Goal: Information Seeking & Learning: Learn about a topic

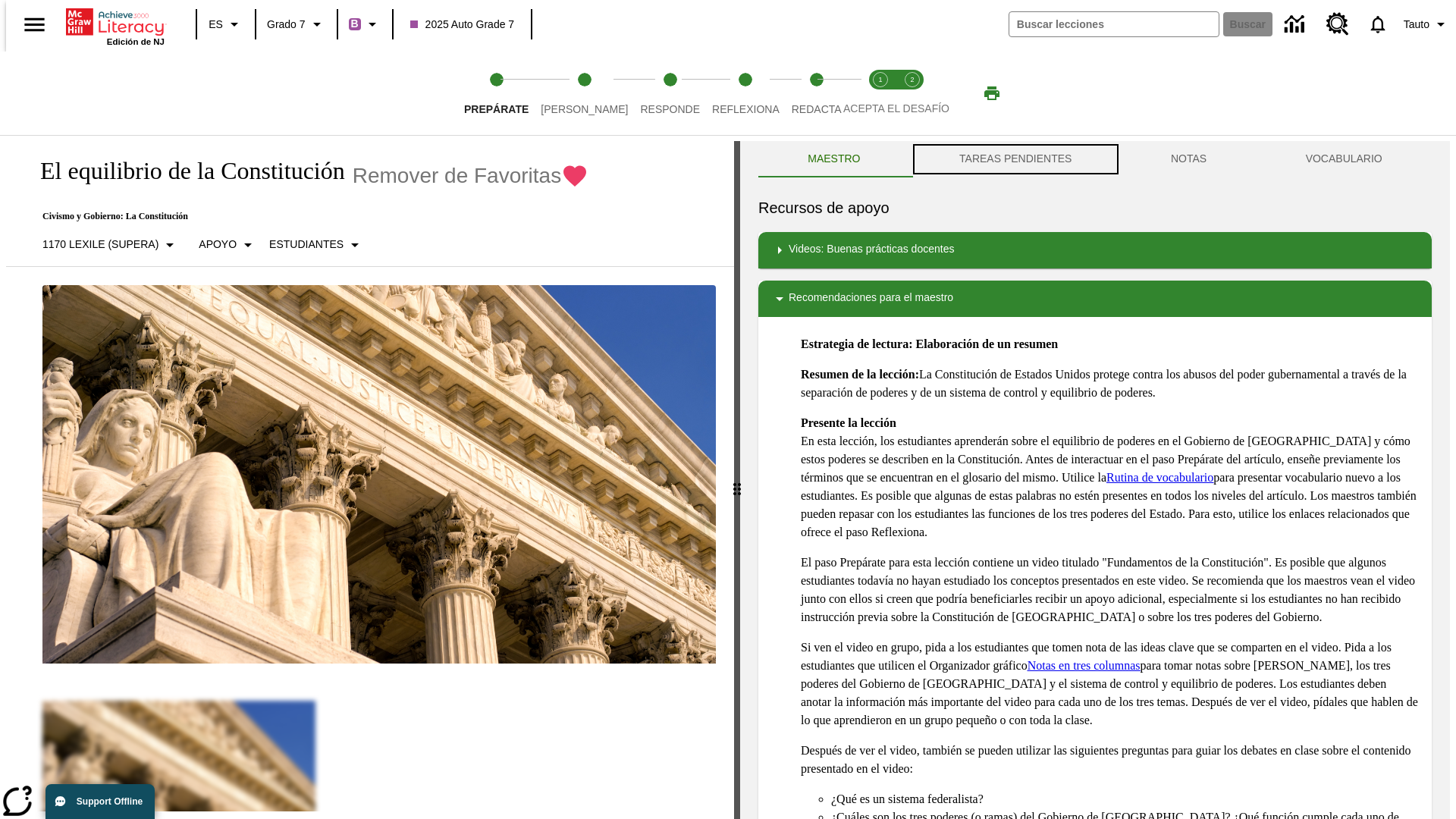
click at [1014, 159] on button "TAREAS PENDIENTES" at bounding box center [1016, 159] width 211 height 36
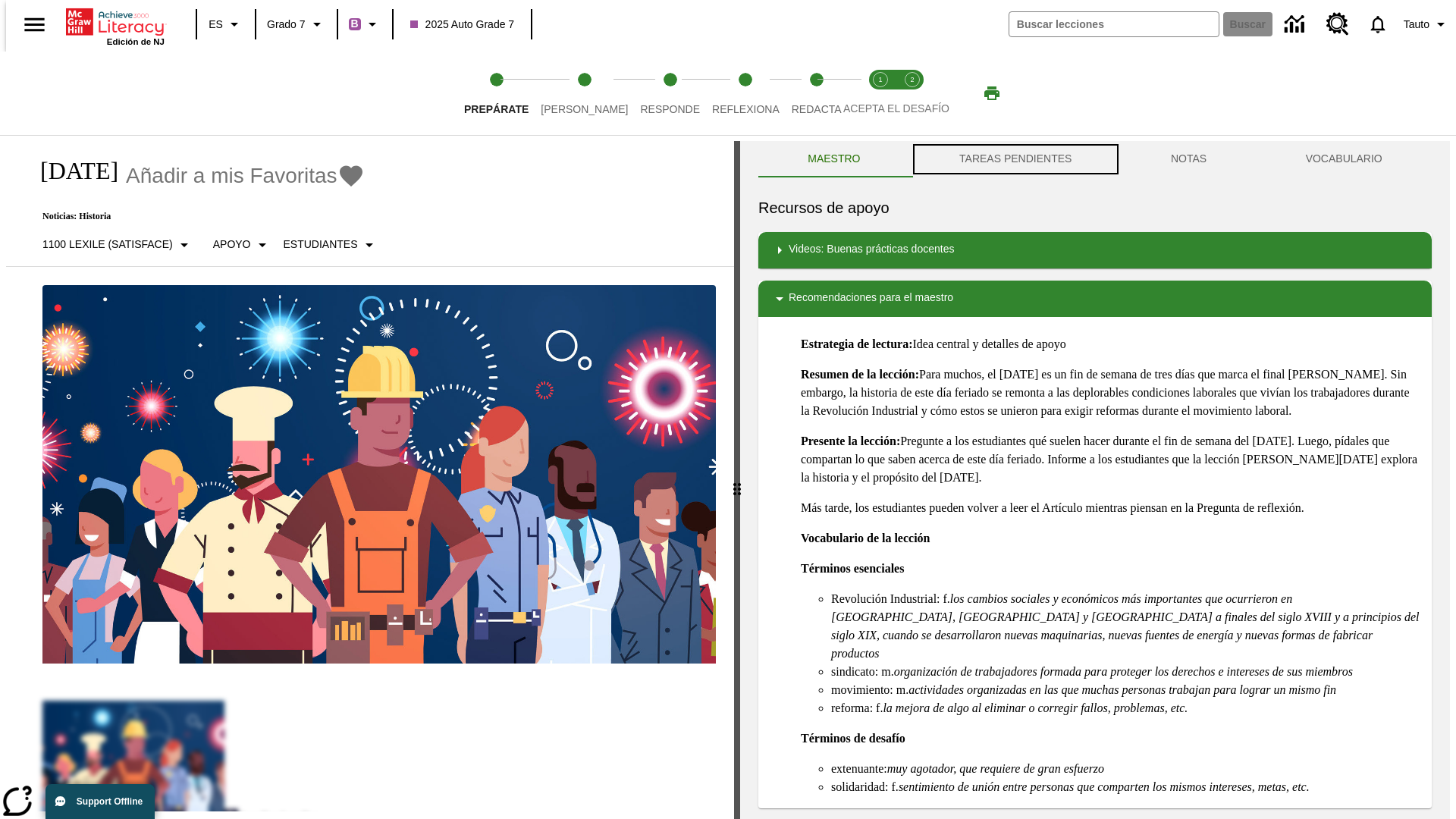
click at [1014, 159] on button "TAREAS PENDIENTES" at bounding box center [1016, 159] width 211 height 36
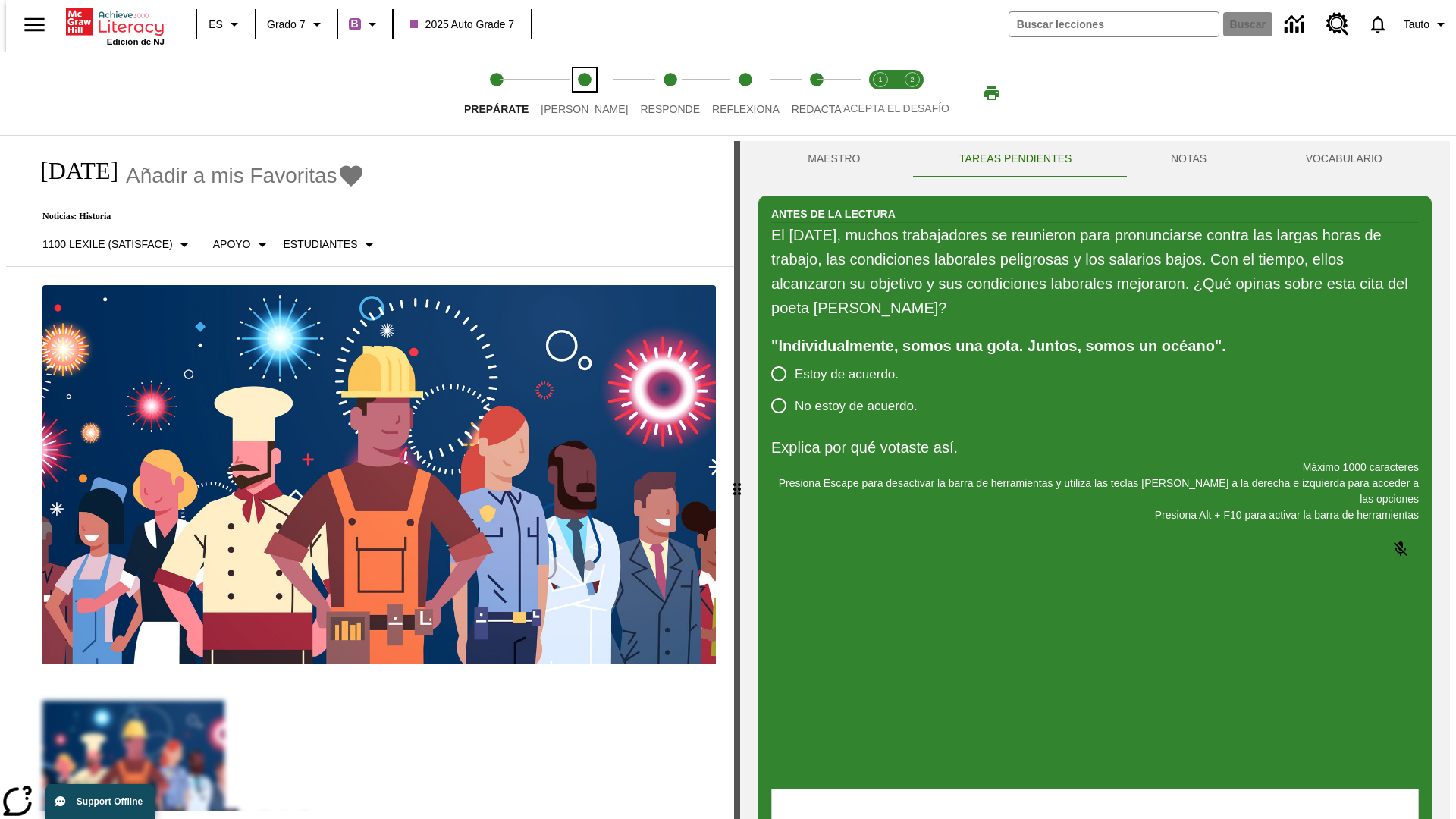
click at [572, 94] on span "[PERSON_NAME]" at bounding box center [585, 103] width 88 height 27
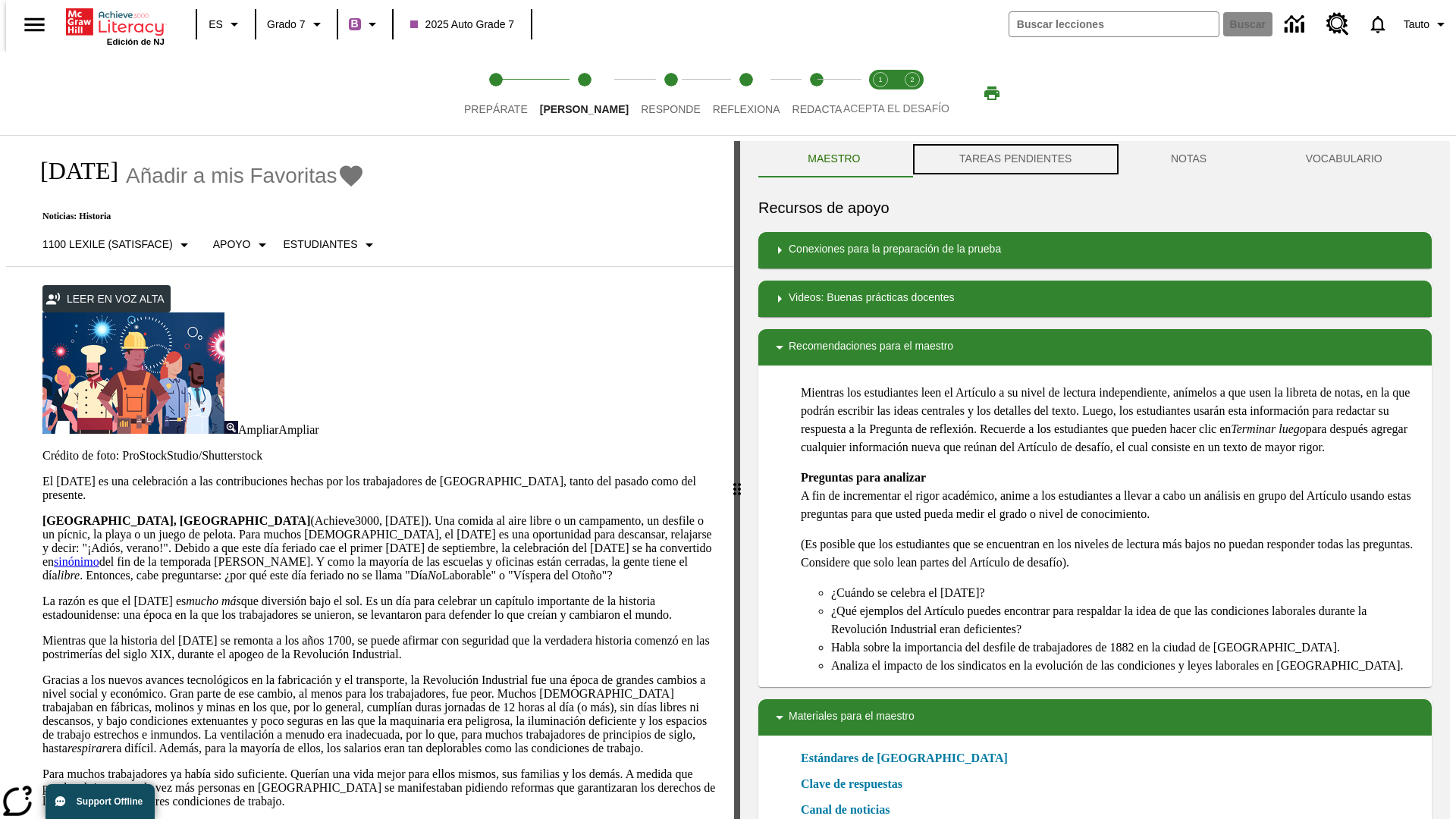
scroll to position [1, 0]
click at [1014, 159] on button "TAREAS PENDIENTES" at bounding box center [1016, 158] width 211 height 36
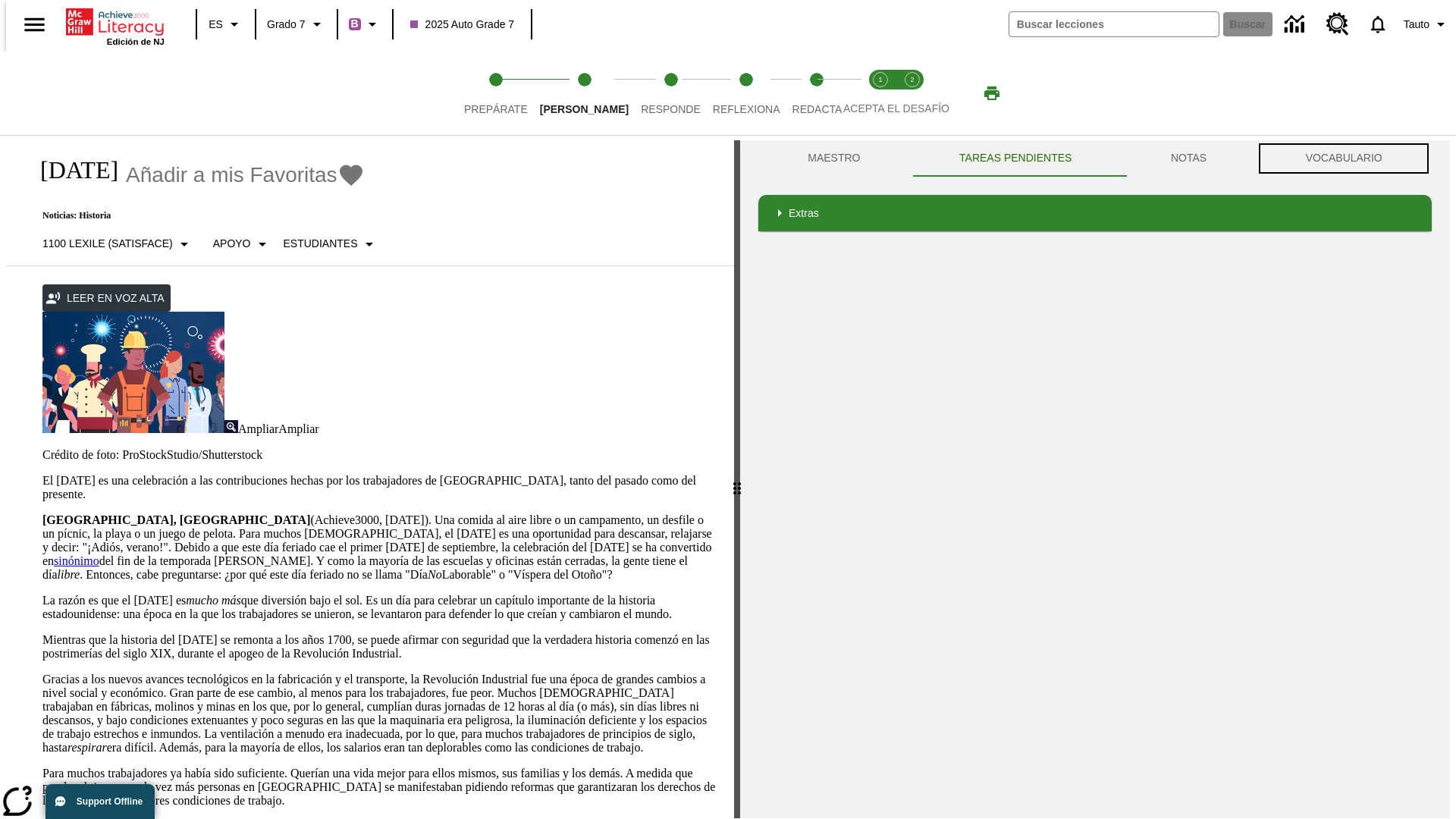
click at [1348, 159] on button "VOCABULARIO" at bounding box center [1343, 158] width 176 height 36
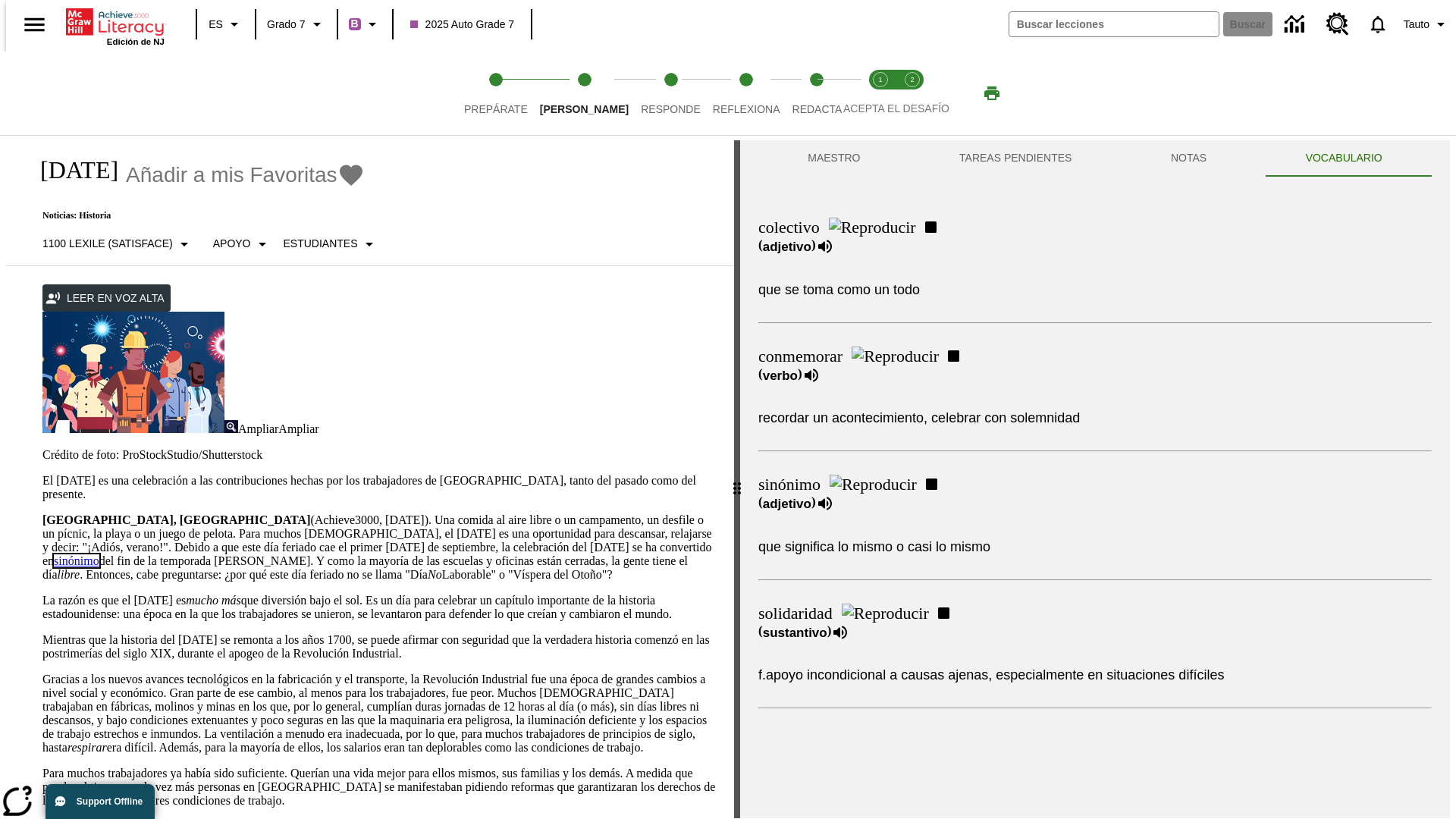
click at [100, 555] on link "sinónimo" at bounding box center [76, 561] width 46 height 13
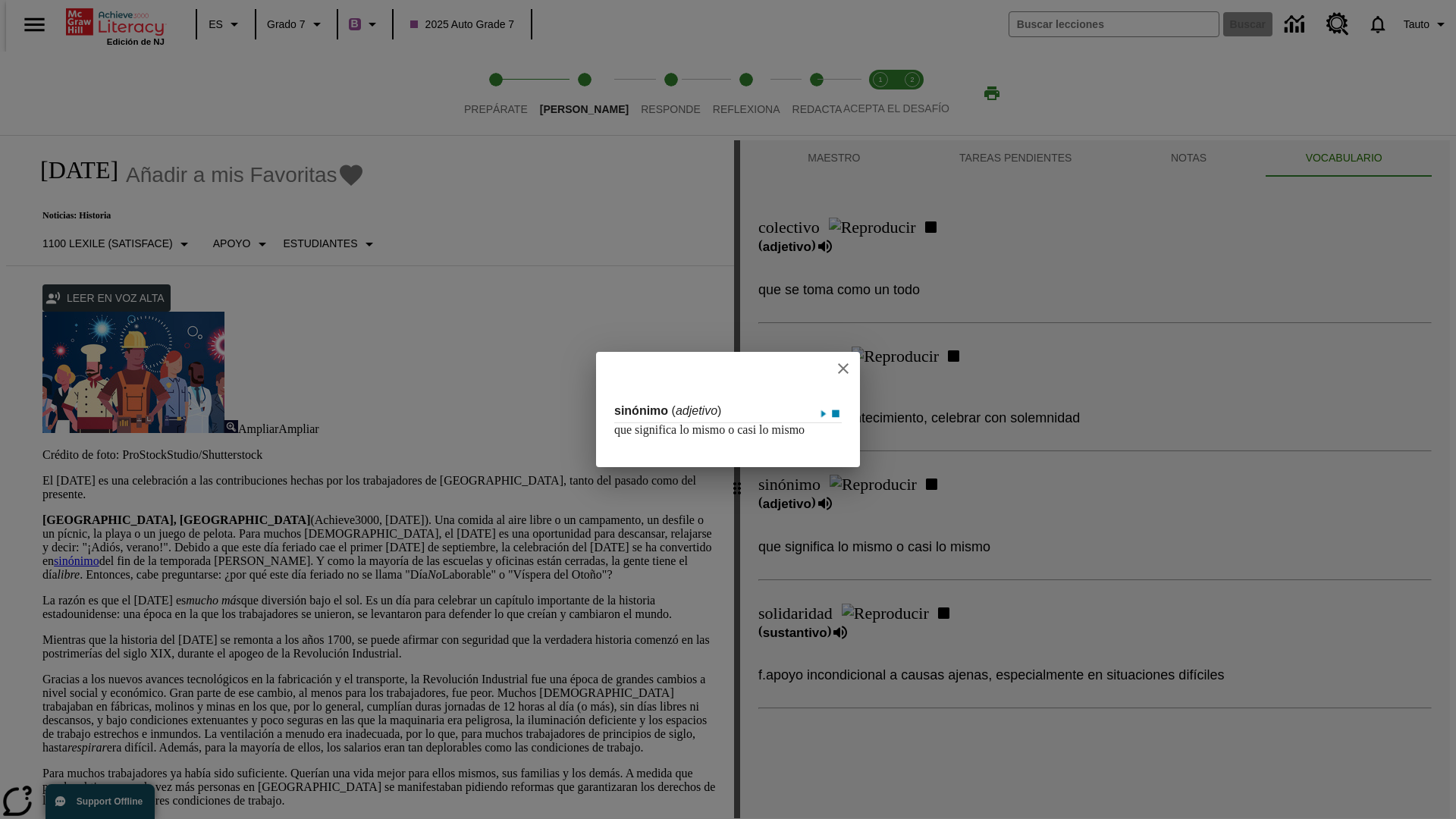
click at [844, 363] on icon "close" at bounding box center [843, 368] width 10 height 10
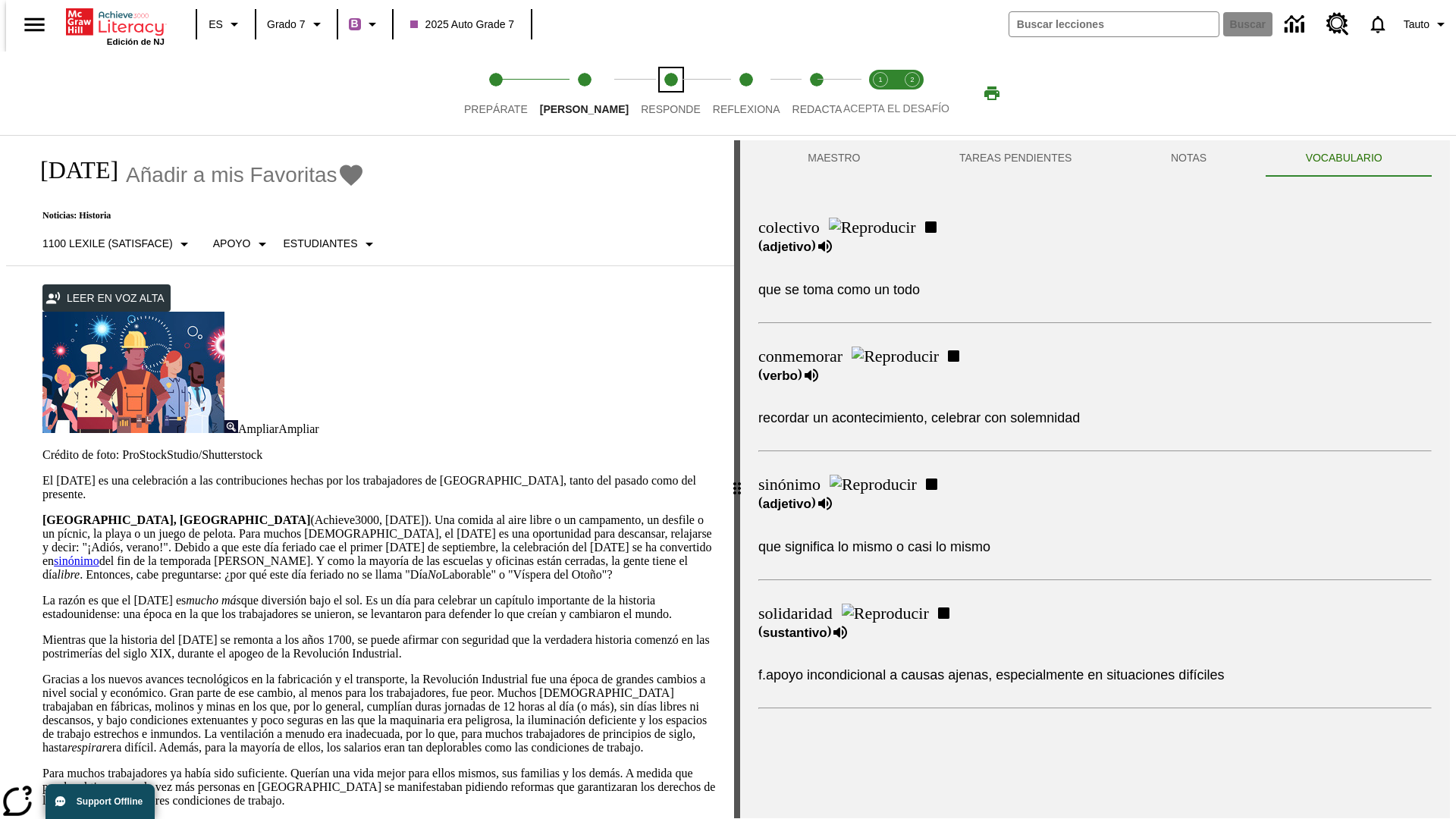
click at [647, 94] on span "Responde" at bounding box center [670, 103] width 60 height 27
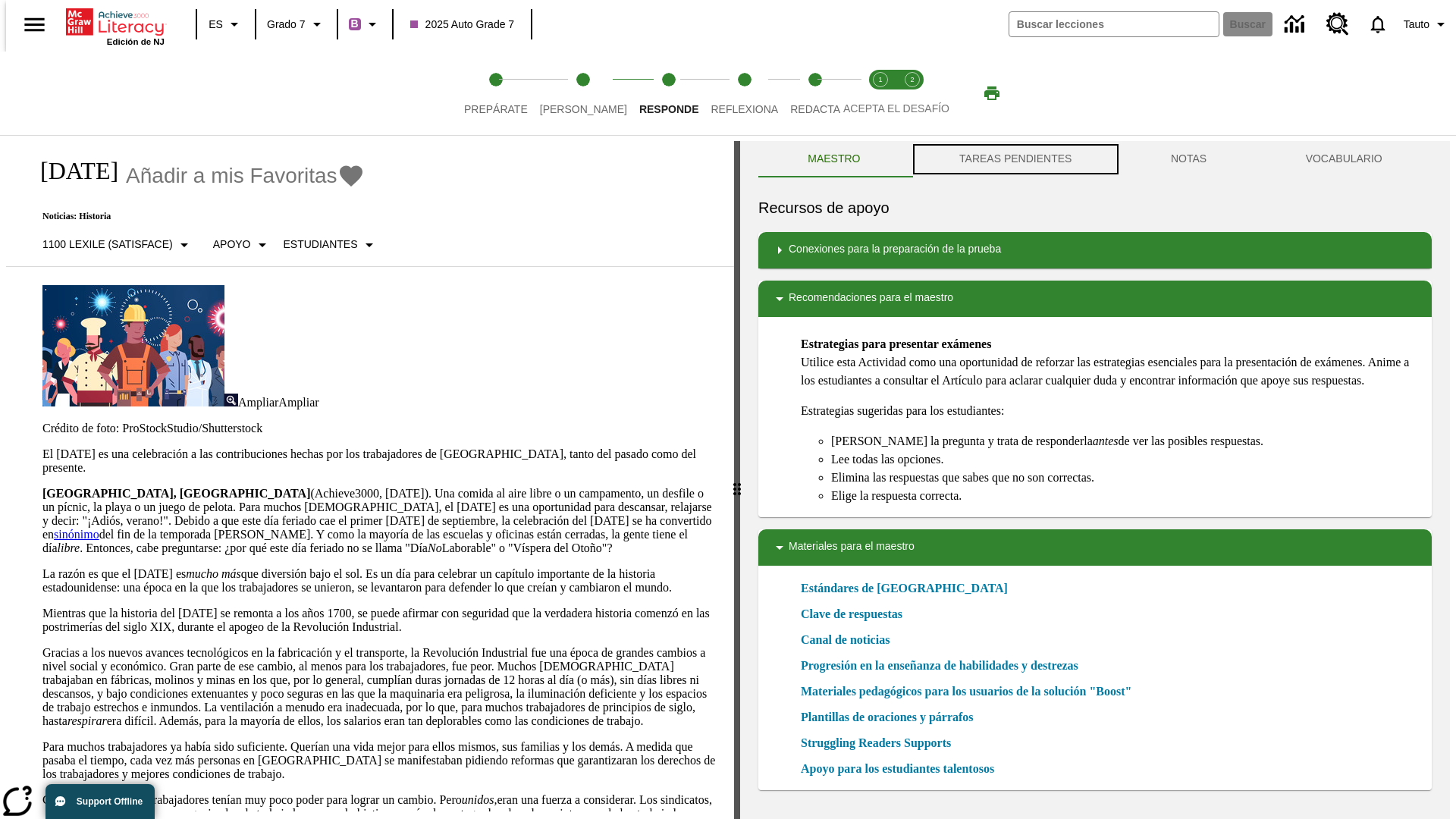
scroll to position [1, 0]
click at [1014, 159] on button "TAREAS PENDIENTES" at bounding box center [1016, 158] width 211 height 36
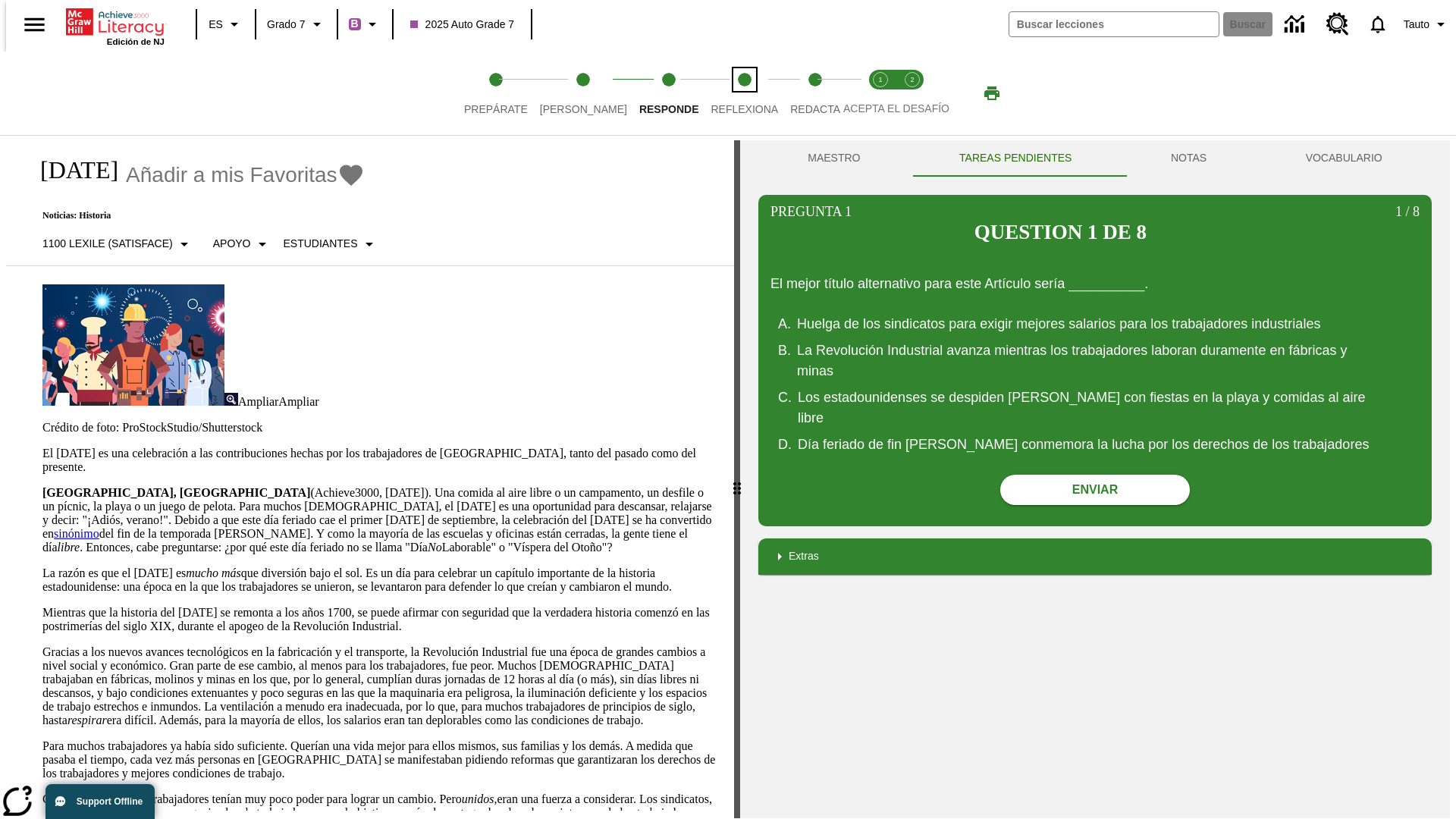
click at [724, 94] on span "Reflexiona" at bounding box center [743, 103] width 68 height 27
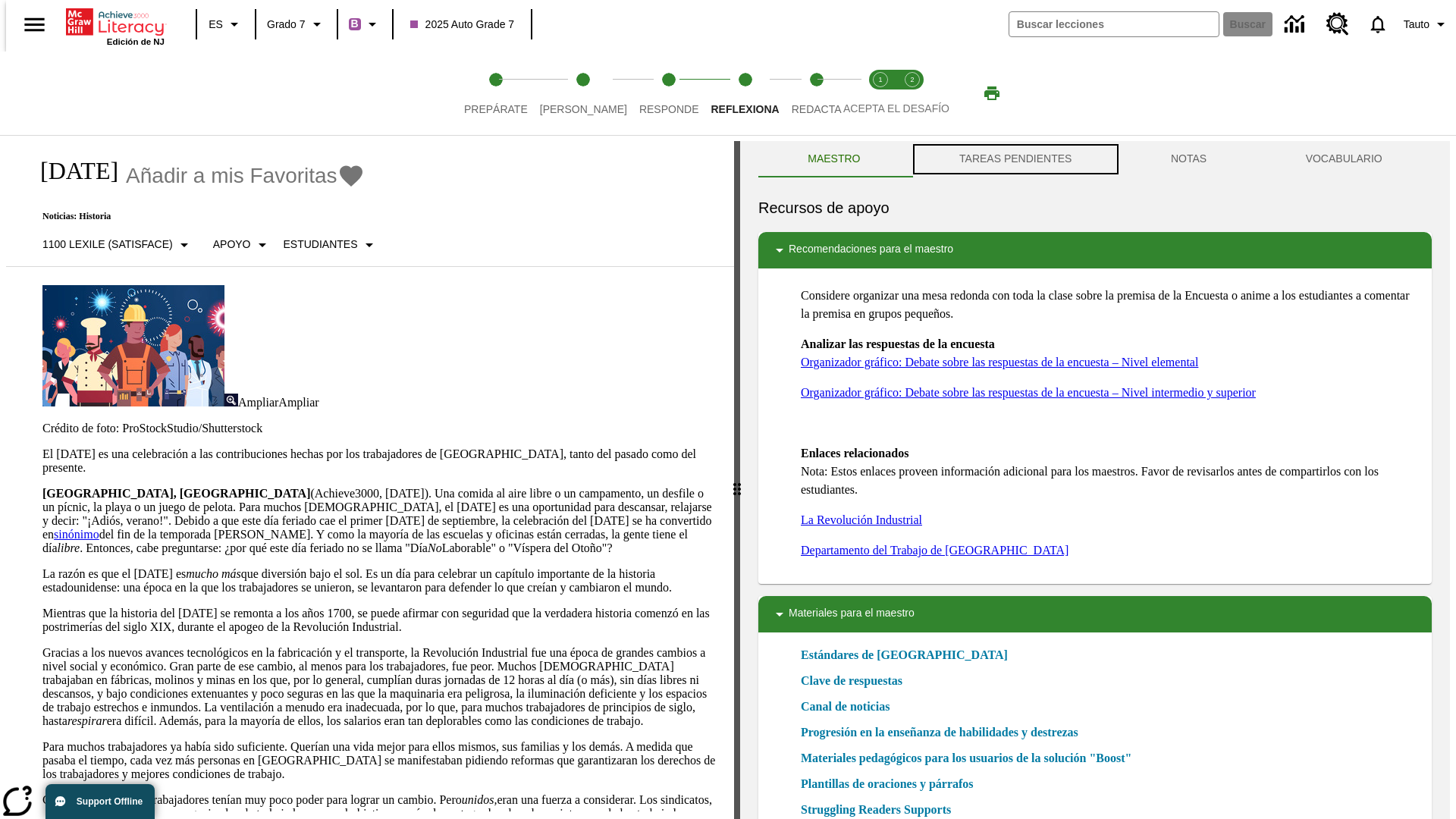
scroll to position [1, 0]
click at [1014, 159] on button "TAREAS PENDIENTES" at bounding box center [1016, 158] width 211 height 36
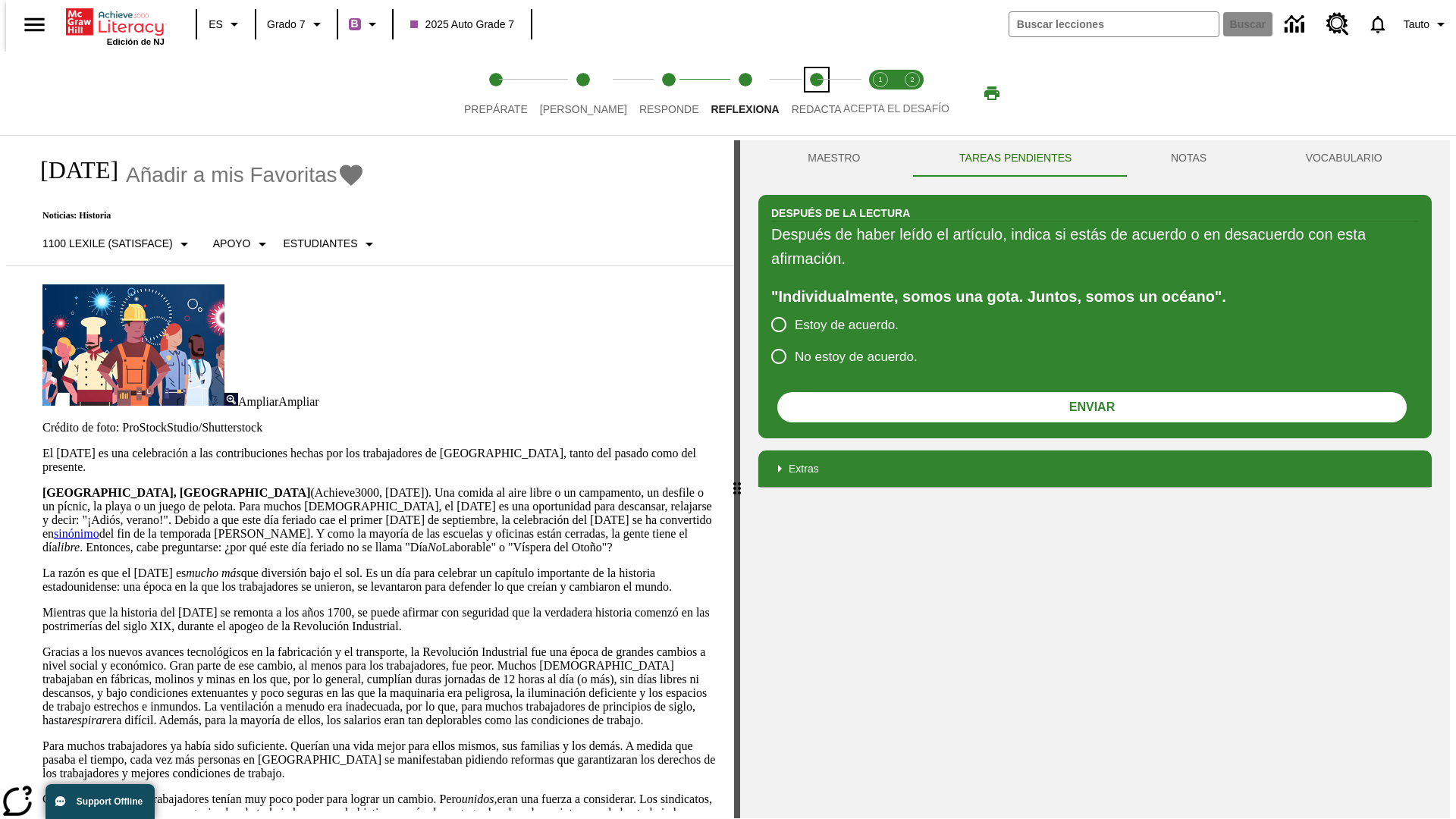
click at [800, 94] on span "Redacta" at bounding box center [816, 103] width 50 height 27
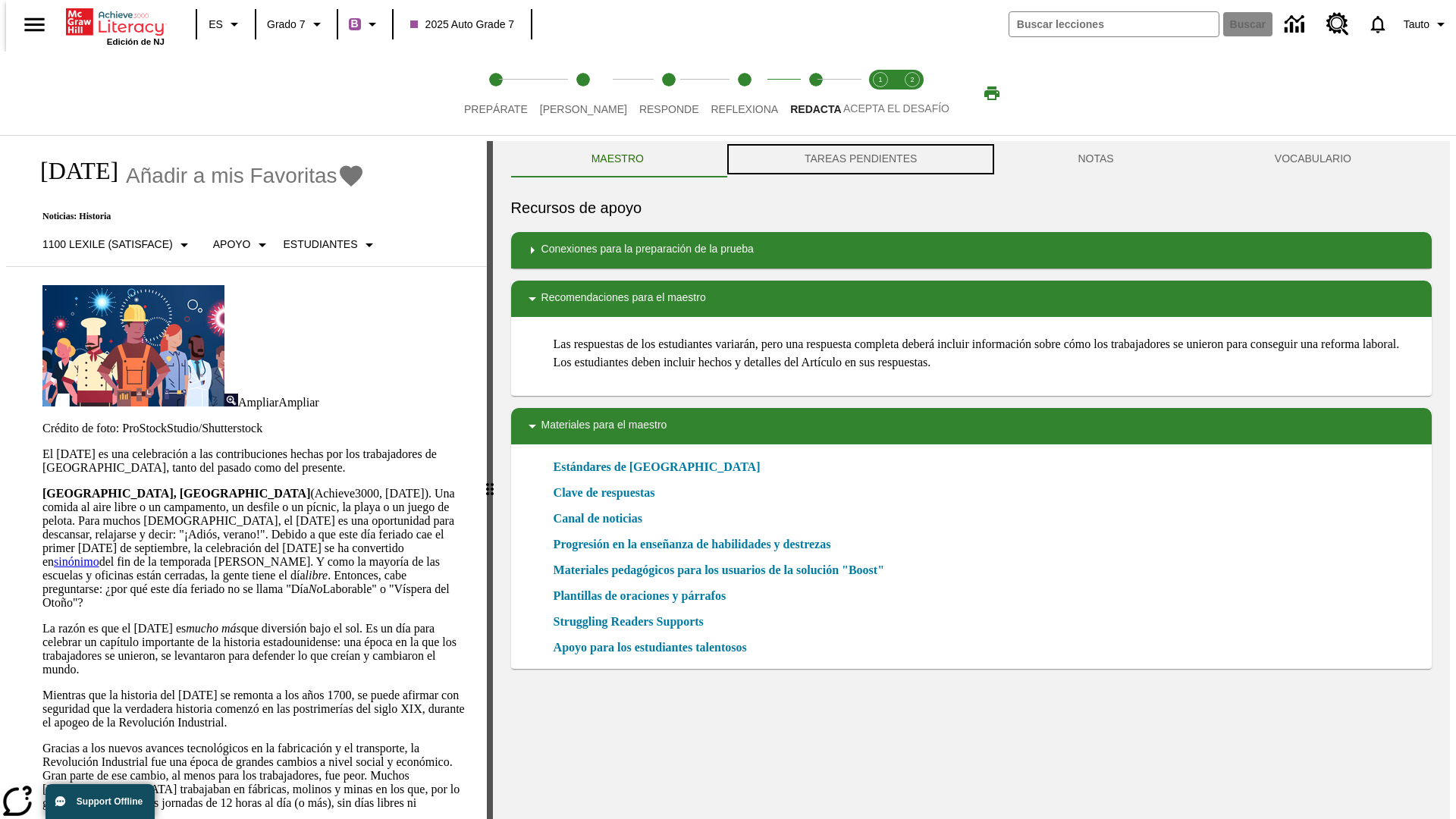
scroll to position [1, 0]
click at [859, 159] on button "TAREAS PENDIENTES" at bounding box center [860, 158] width 273 height 36
